Goal: Task Accomplishment & Management: Use online tool/utility

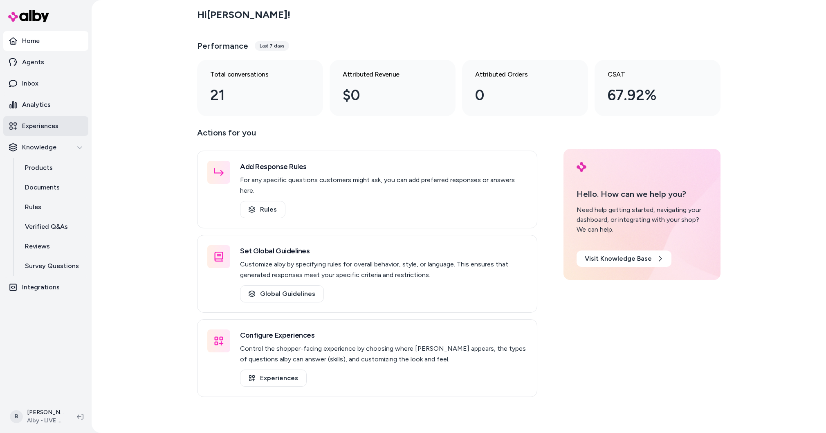
click at [49, 125] on p "Experiences" at bounding box center [40, 126] width 36 height 10
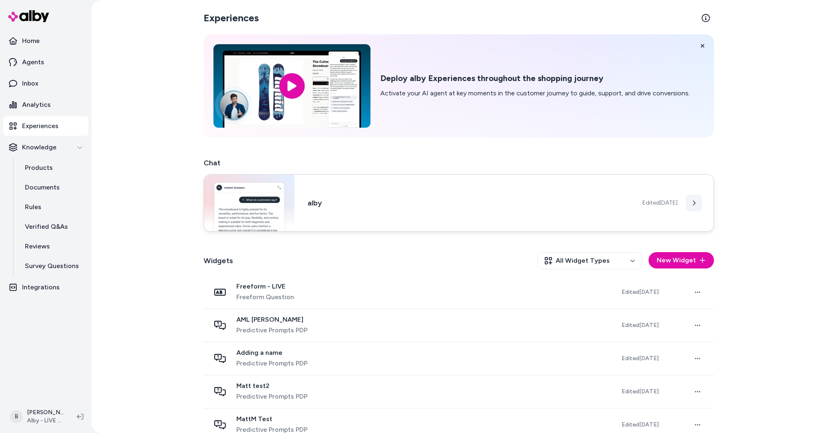
click at [695, 203] on icon at bounding box center [694, 202] width 2 height 5
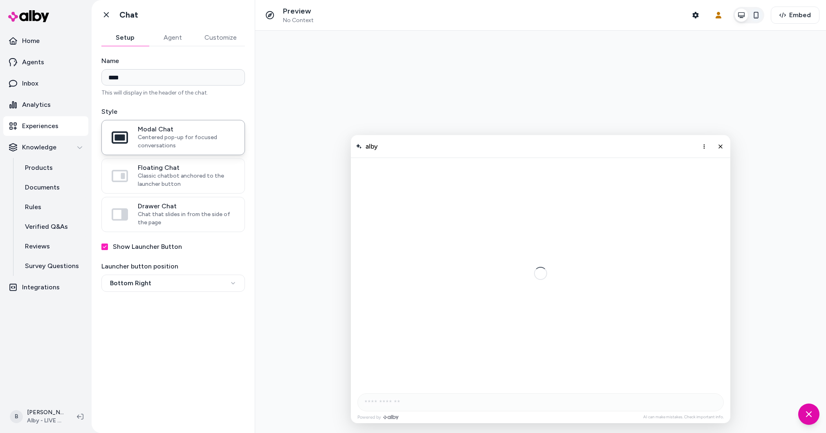
click at [754, 15] on icon "button" at bounding box center [756, 15] width 7 height 7
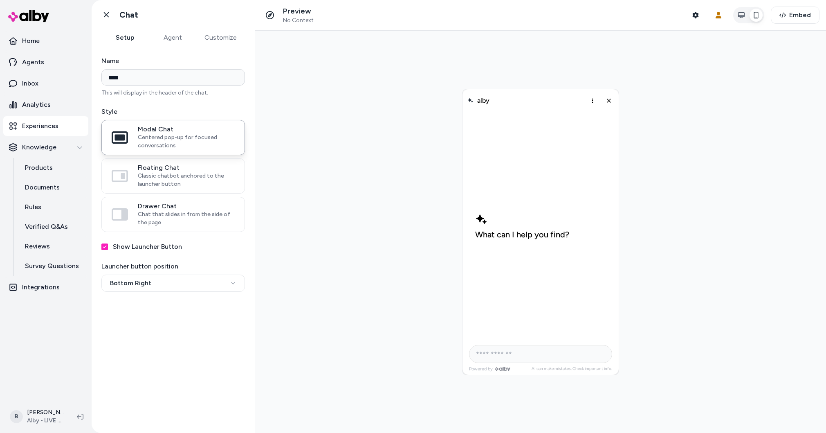
drag, startPoint x: 550, startPoint y: 103, endPoint x: 549, endPoint y: 107, distance: 4.1
click at [550, 106] on div "alby" at bounding box center [540, 99] width 156 height 23
click at [608, 102] on icon "Close chat" at bounding box center [608, 99] width 7 height 7
click at [593, 340] on div at bounding box center [540, 231] width 156 height 286
click at [605, 358] on icon "Chat with our AI assistant" at bounding box center [601, 355] width 10 height 10
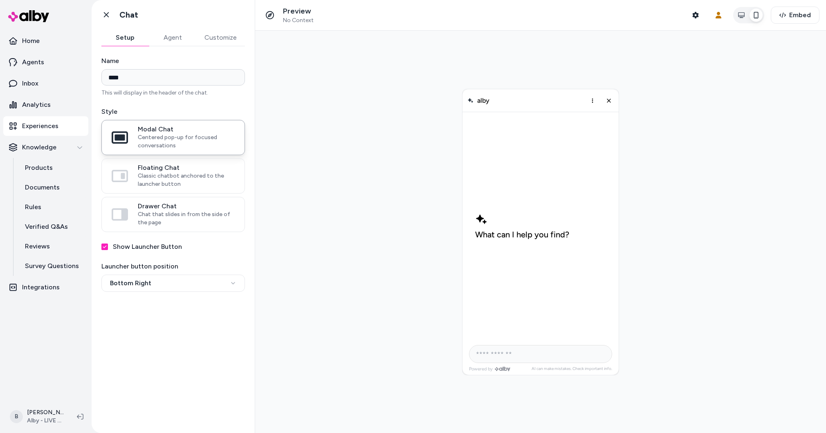
click at [575, 120] on div "What can I help you find?" at bounding box center [540, 225] width 257 height 267
